Goal: Check status: Check status

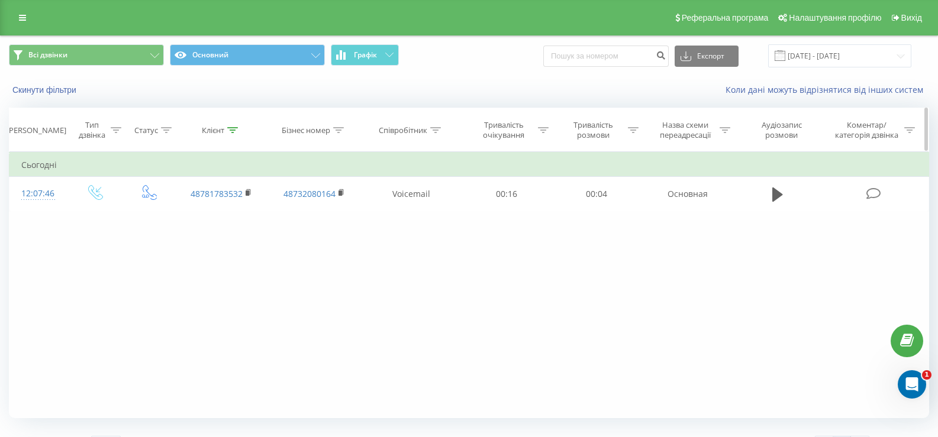
click at [233, 130] on icon at bounding box center [232, 130] width 11 height 6
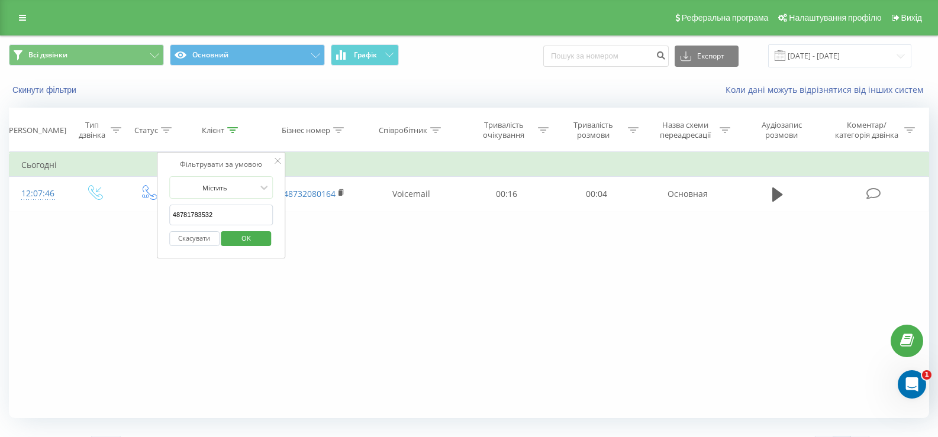
click at [195, 215] on input "48781783532" at bounding box center [221, 215] width 104 height 21
paste input "79 059 59 5"
click at [179, 215] on input "48 79 059 59 52" at bounding box center [221, 215] width 104 height 21
click at [188, 215] on input "4879 059 59 52" at bounding box center [221, 215] width 104 height 21
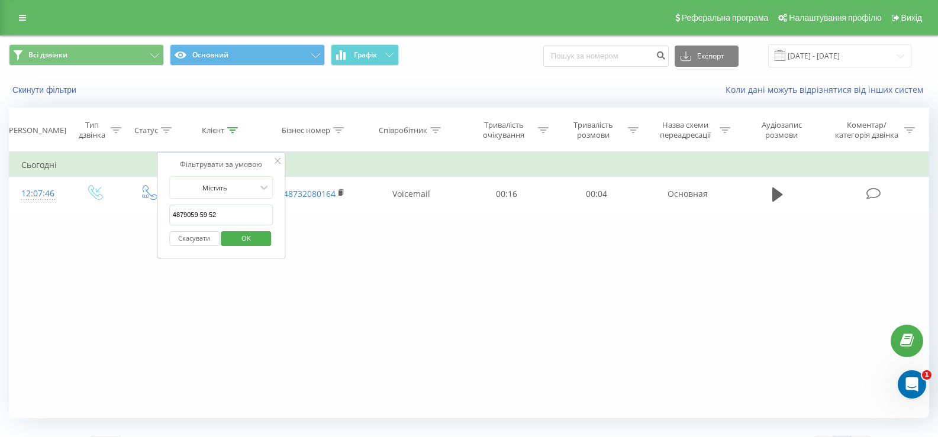
click at [198, 212] on input "4879059 59 52" at bounding box center [221, 215] width 104 height 21
click at [205, 214] on input "487905959 52" at bounding box center [221, 215] width 104 height 21
type input "48790595952"
click at [237, 233] on span "OK" at bounding box center [245, 238] width 33 height 18
